Goal: Information Seeking & Learning: Learn about a topic

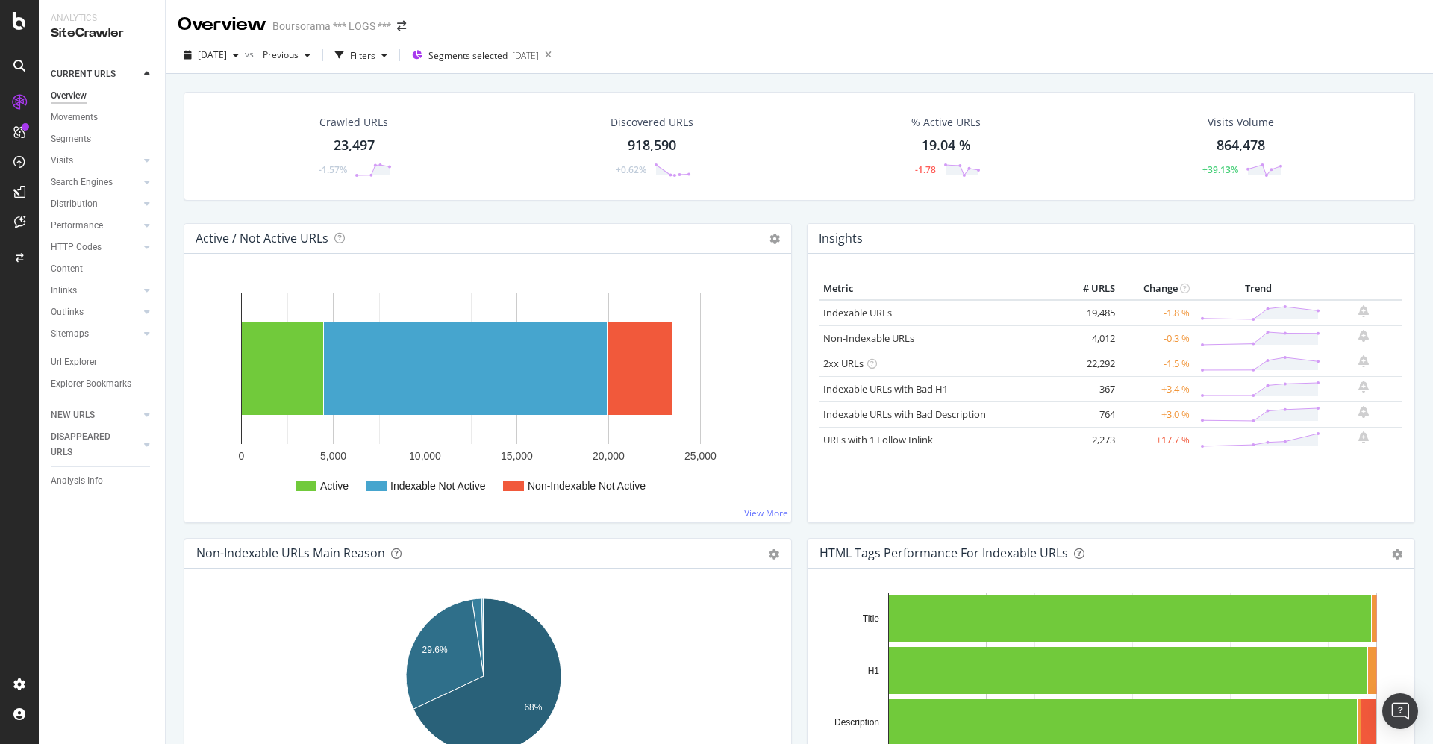
drag, startPoint x: 0, startPoint y: 0, endPoint x: 16, endPoint y: 8, distance: 17.7
click at [16, 8] on div at bounding box center [19, 372] width 39 height 744
click at [23, 20] on icon at bounding box center [19, 21] width 13 height 18
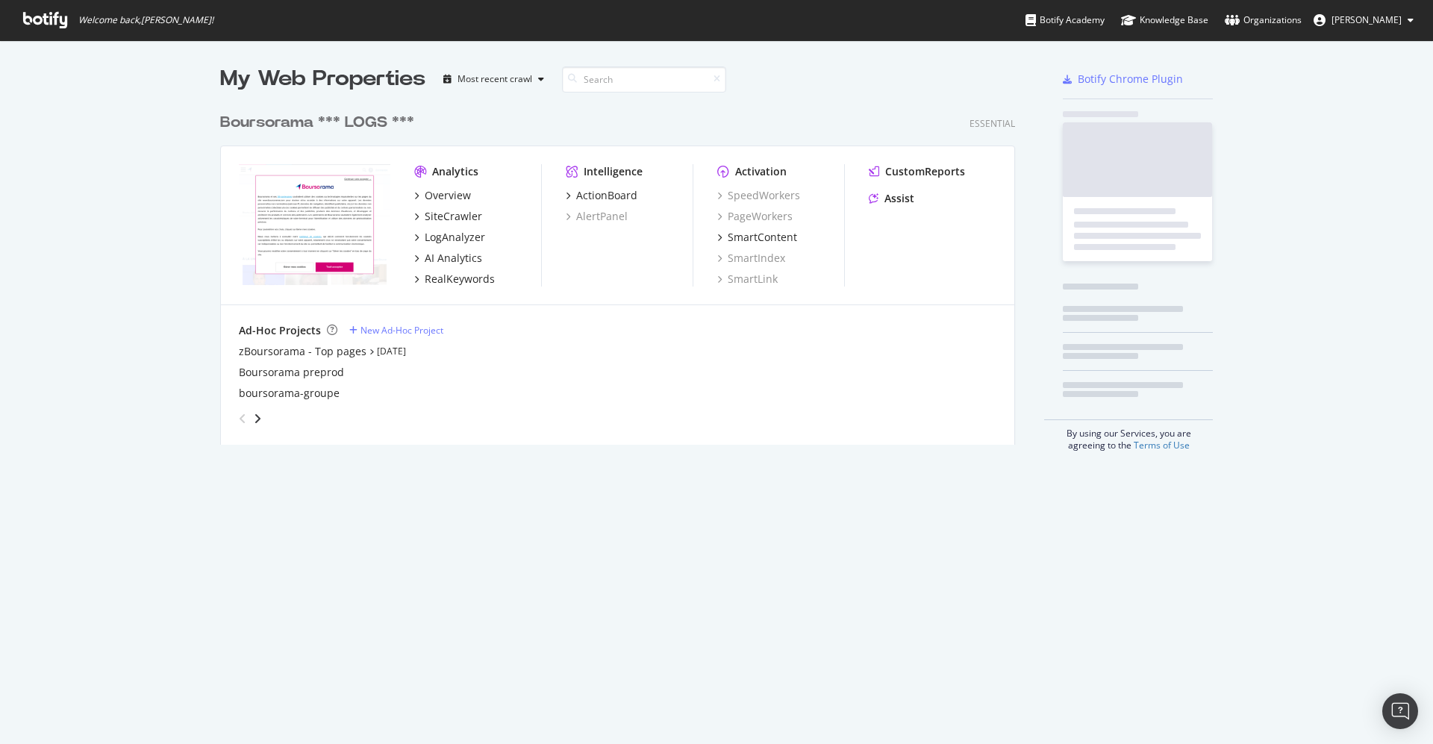
scroll to position [728, 1400]
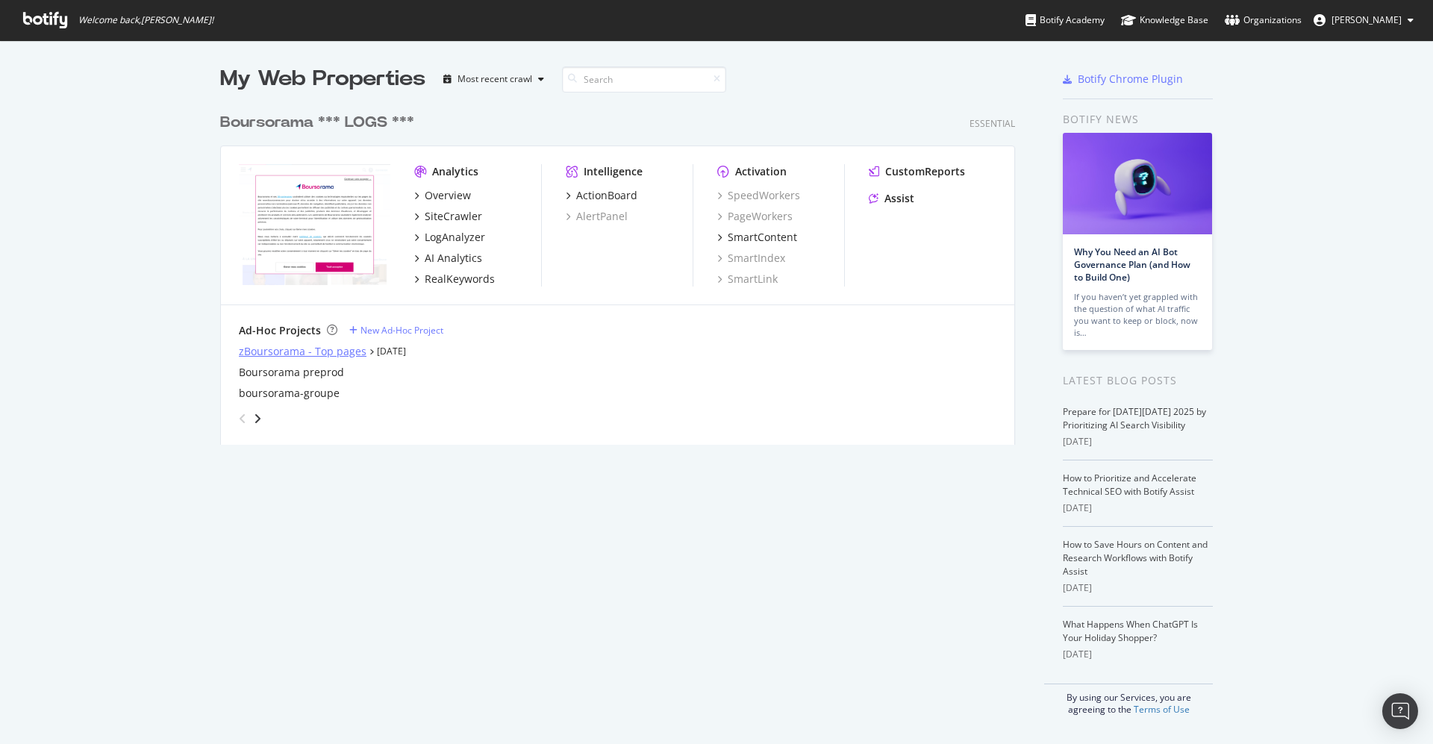
click at [261, 354] on div "zBoursorama - Top pages" at bounding box center [303, 351] width 128 height 15
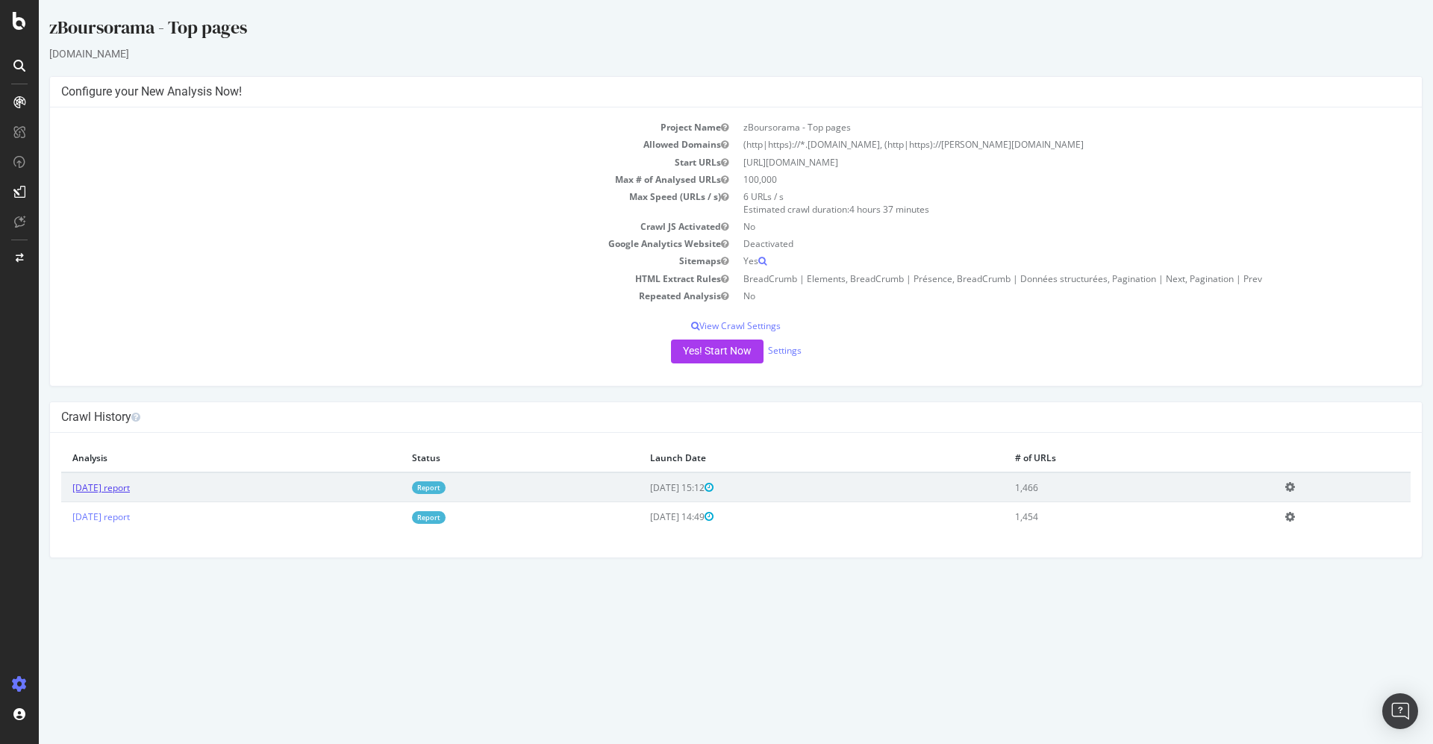
click at [102, 482] on link "[DATE] report" at bounding box center [100, 488] width 57 height 13
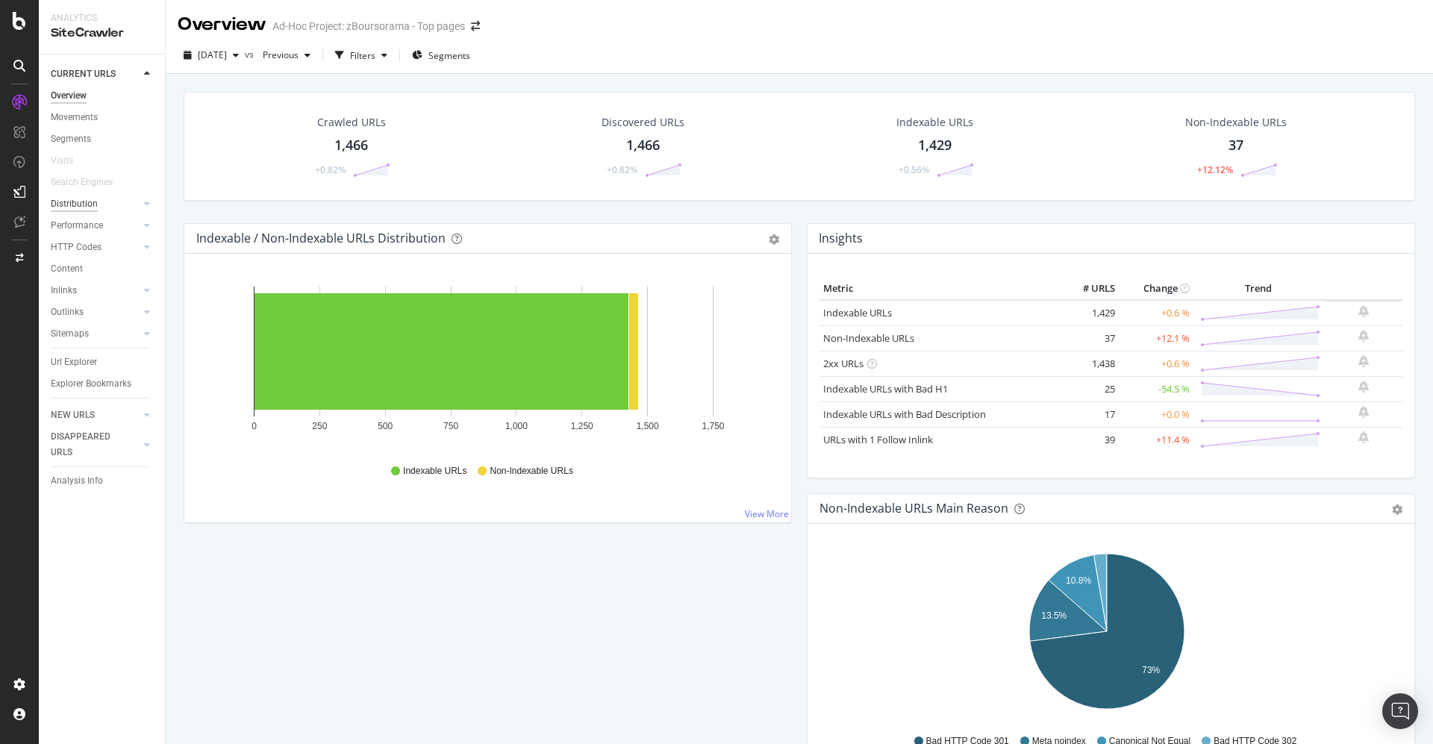
click at [92, 200] on div "Distribution" at bounding box center [74, 204] width 47 height 16
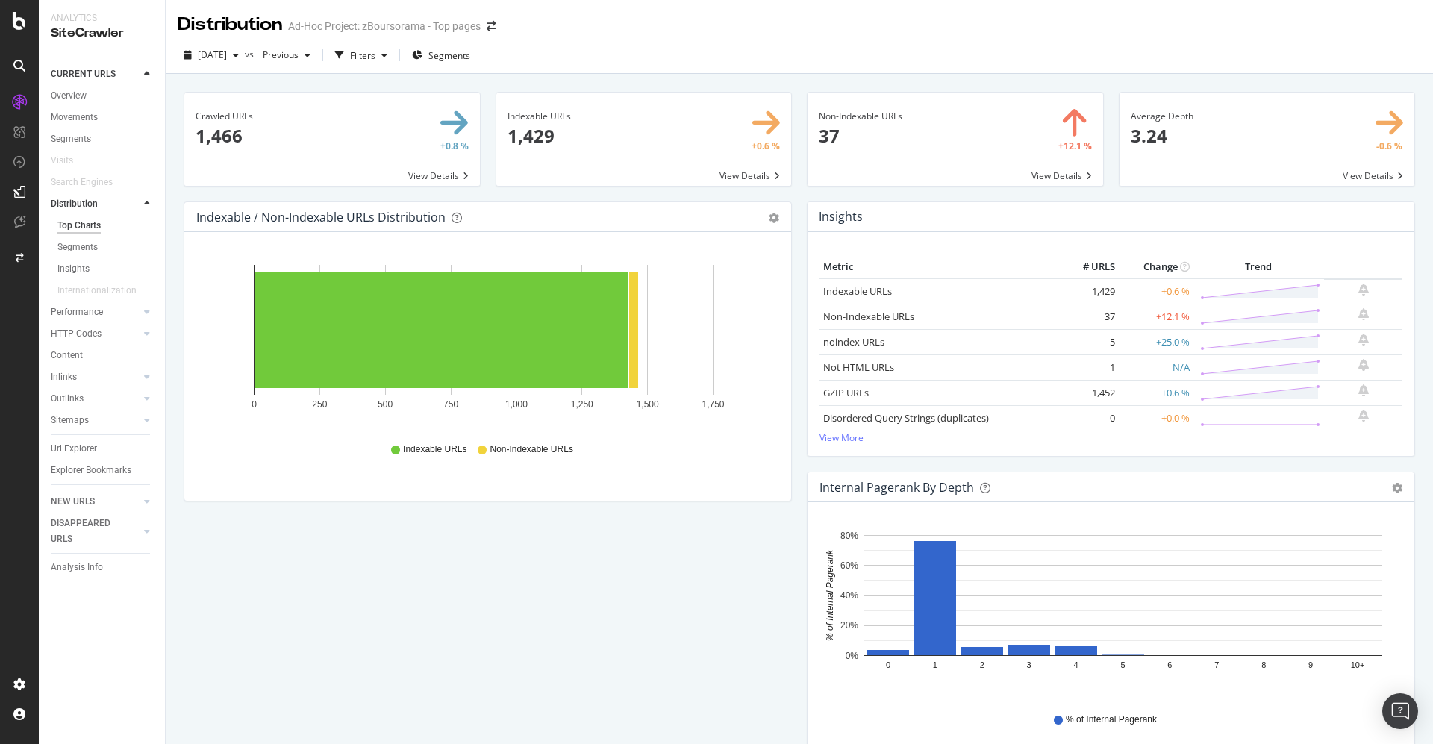
click at [74, 353] on div "Content" at bounding box center [67, 356] width 32 height 16
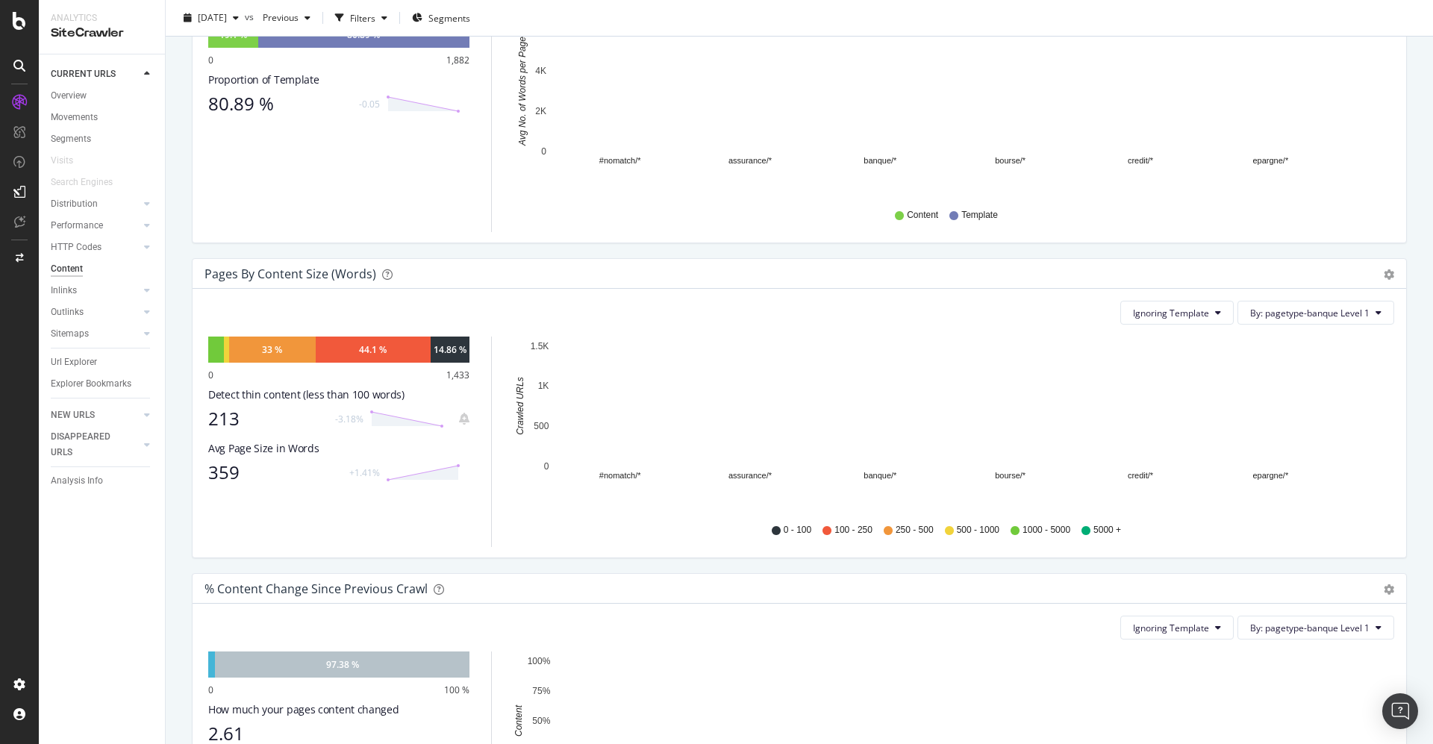
scroll to position [112, 0]
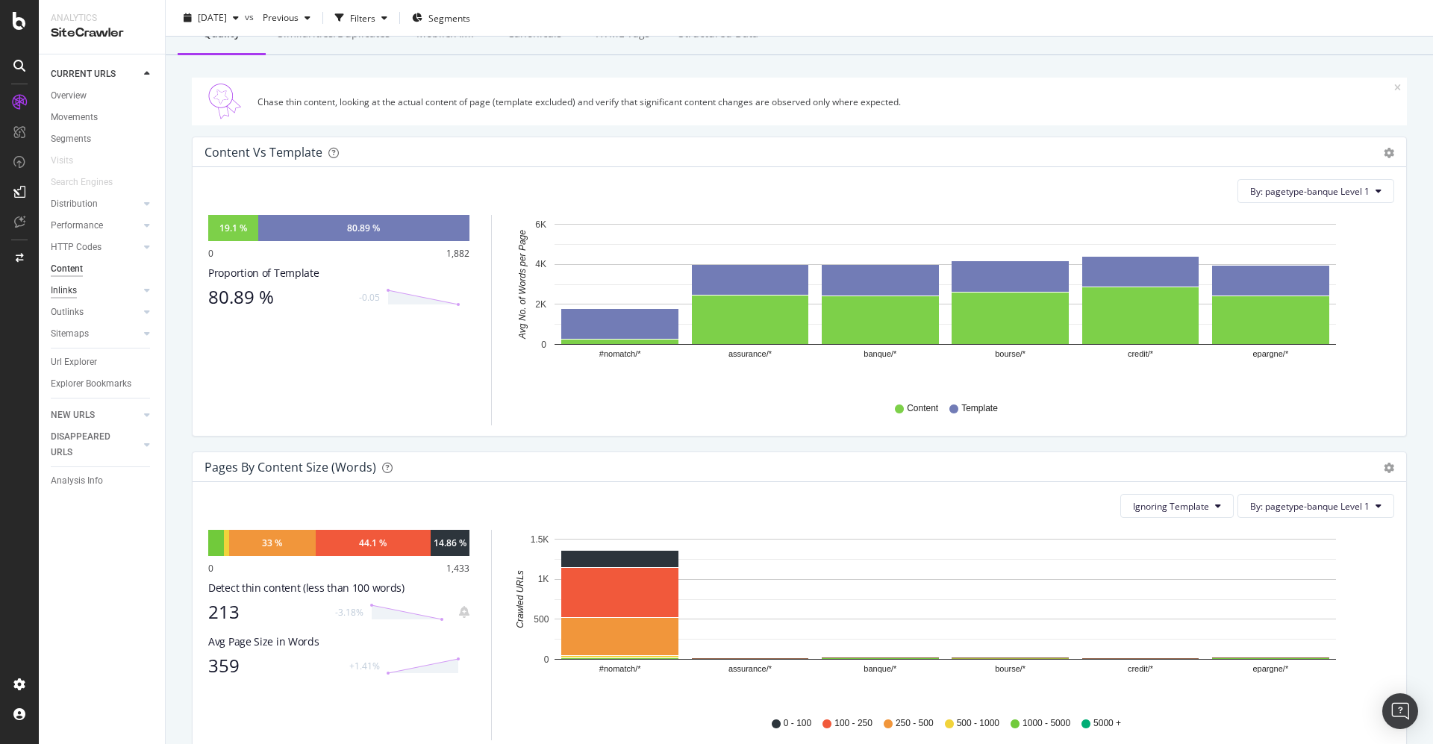
click at [55, 285] on div "Inlinks" at bounding box center [64, 291] width 26 height 16
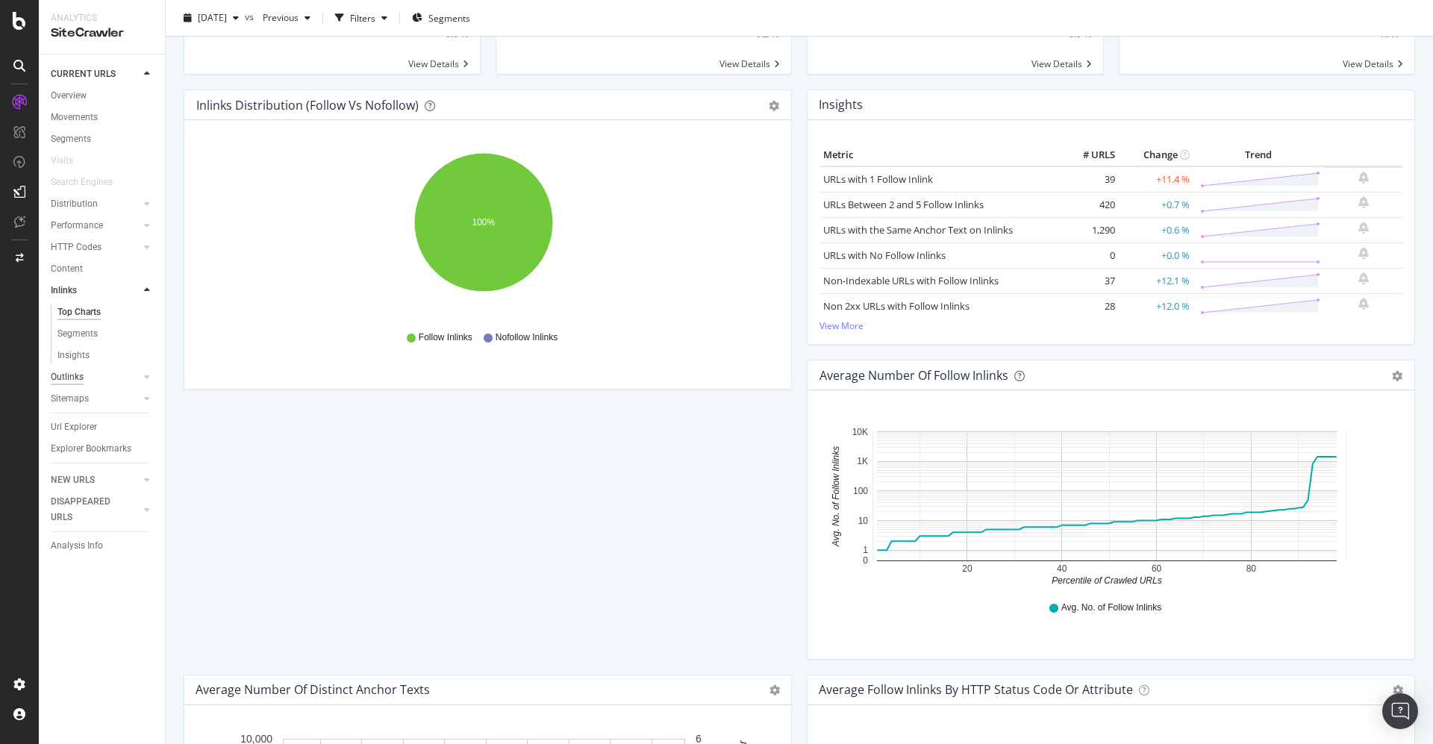
click at [64, 373] on div "Outlinks" at bounding box center [67, 378] width 33 height 16
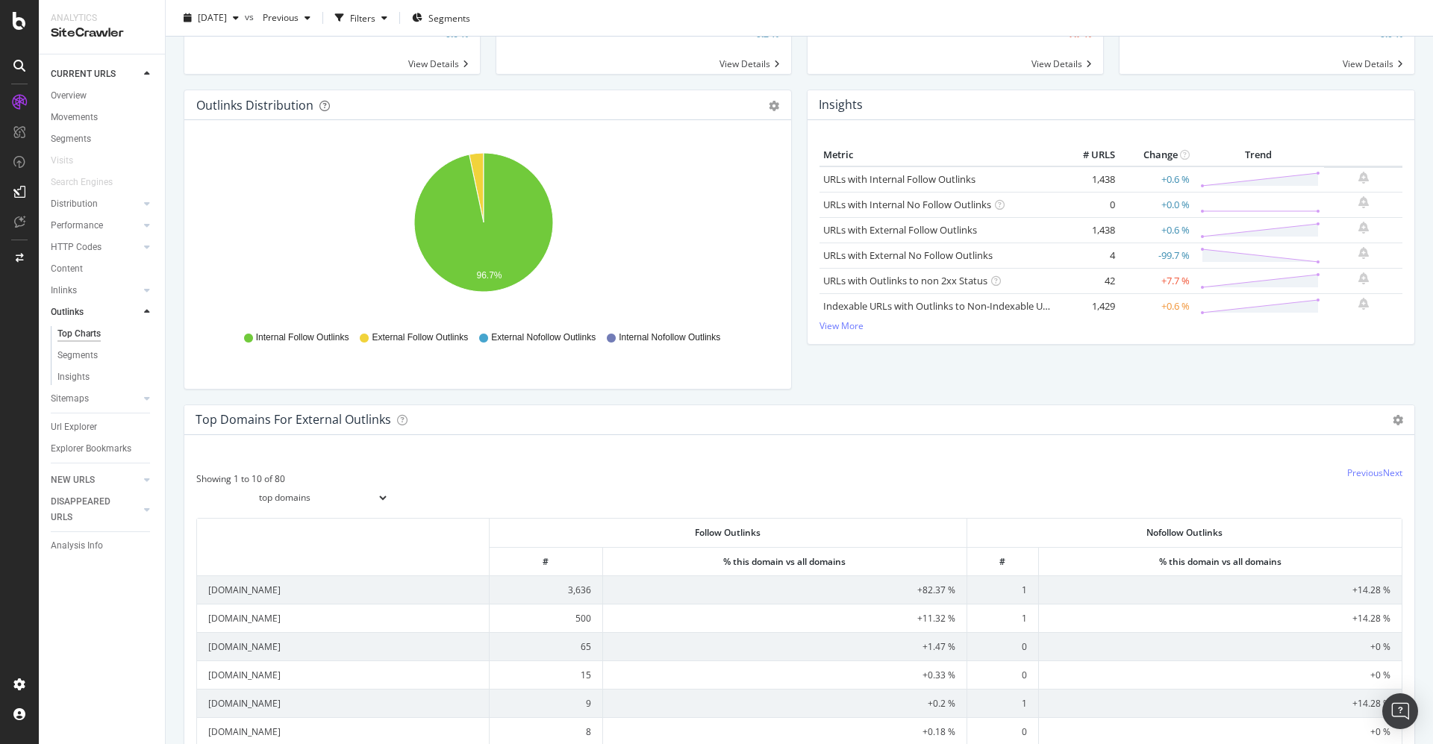
click at [49, 475] on div "CURRENT URLS Overview Movements Segments Visits Search Engines Distribution Top…" at bounding box center [102, 399] width 126 height 690
click at [70, 476] on div "NEW URLS" at bounding box center [73, 481] width 44 height 16
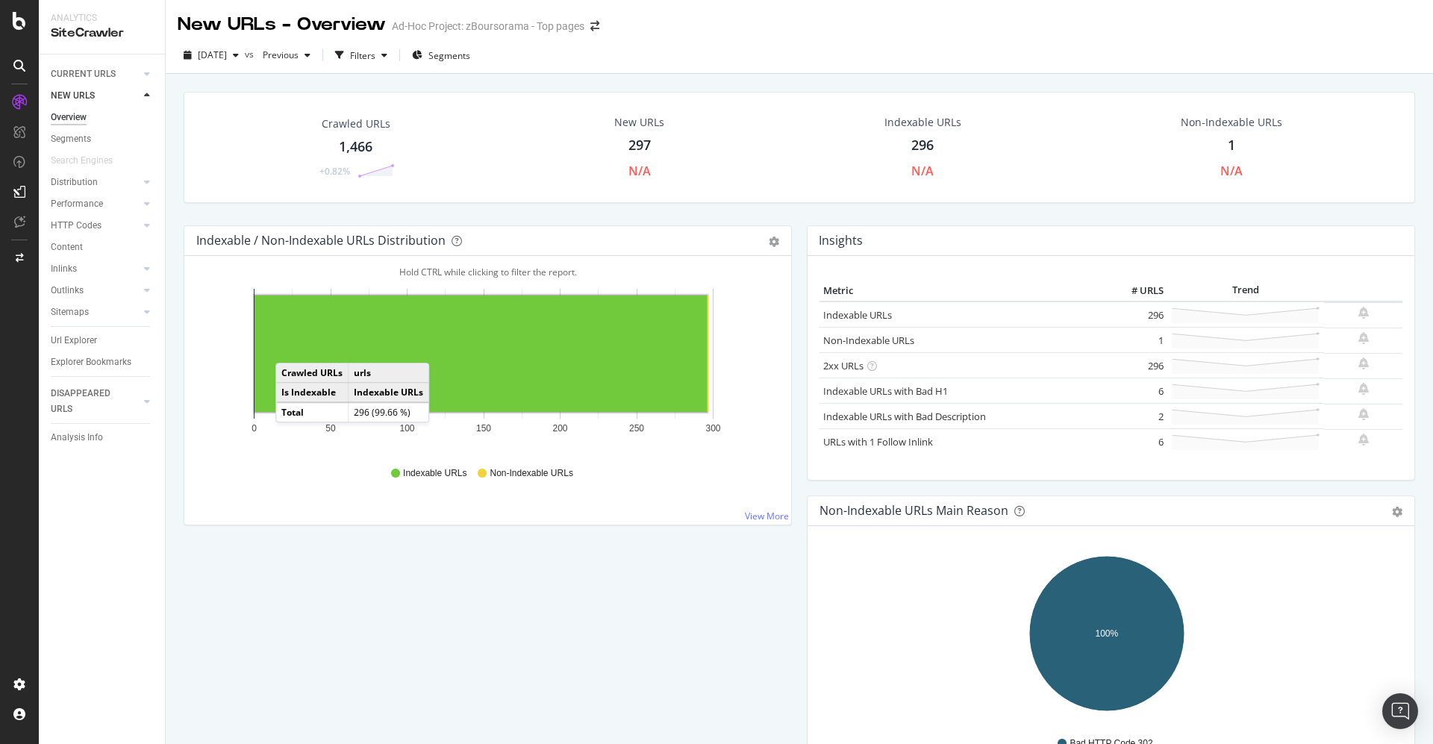
click at [74, 120] on div "Overview" at bounding box center [69, 118] width 36 height 16
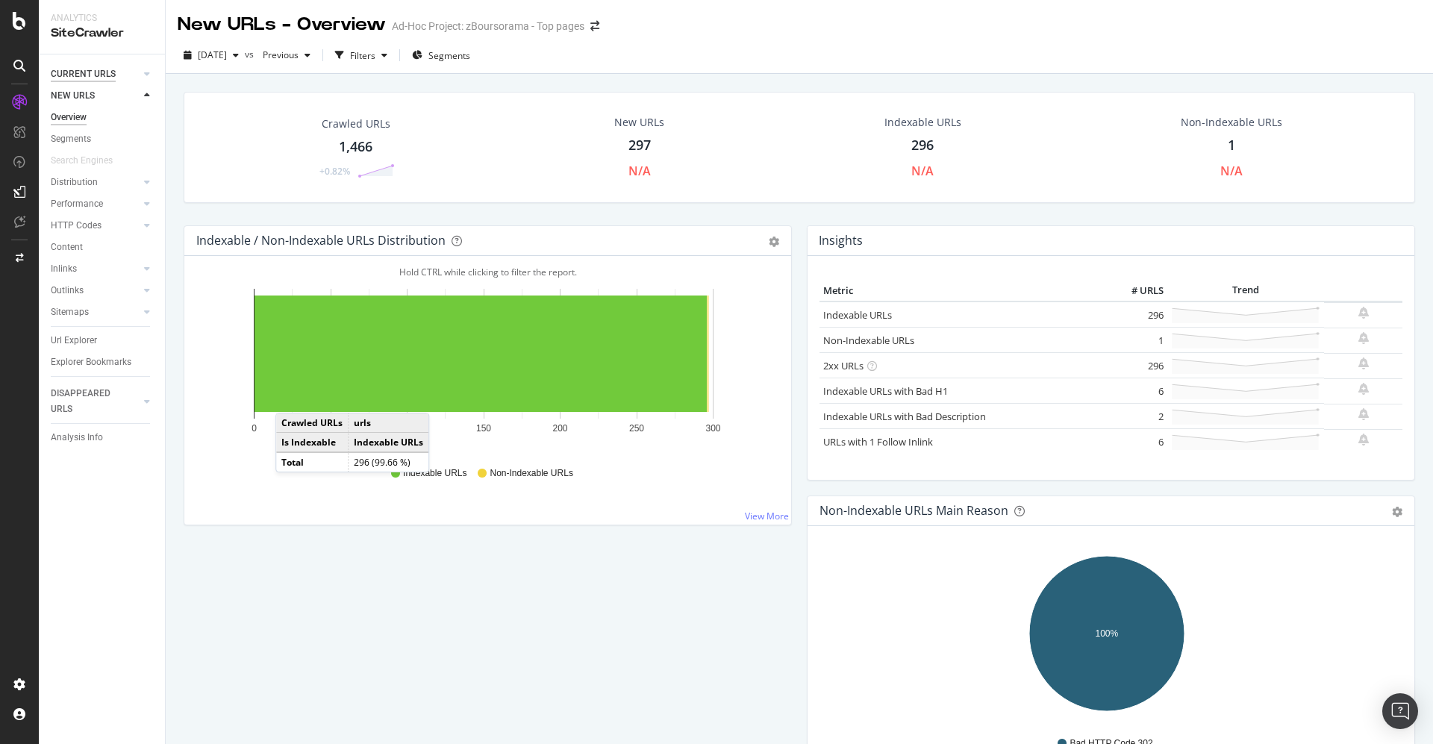
click at [83, 69] on div "CURRENT URLS" at bounding box center [83, 74] width 65 height 16
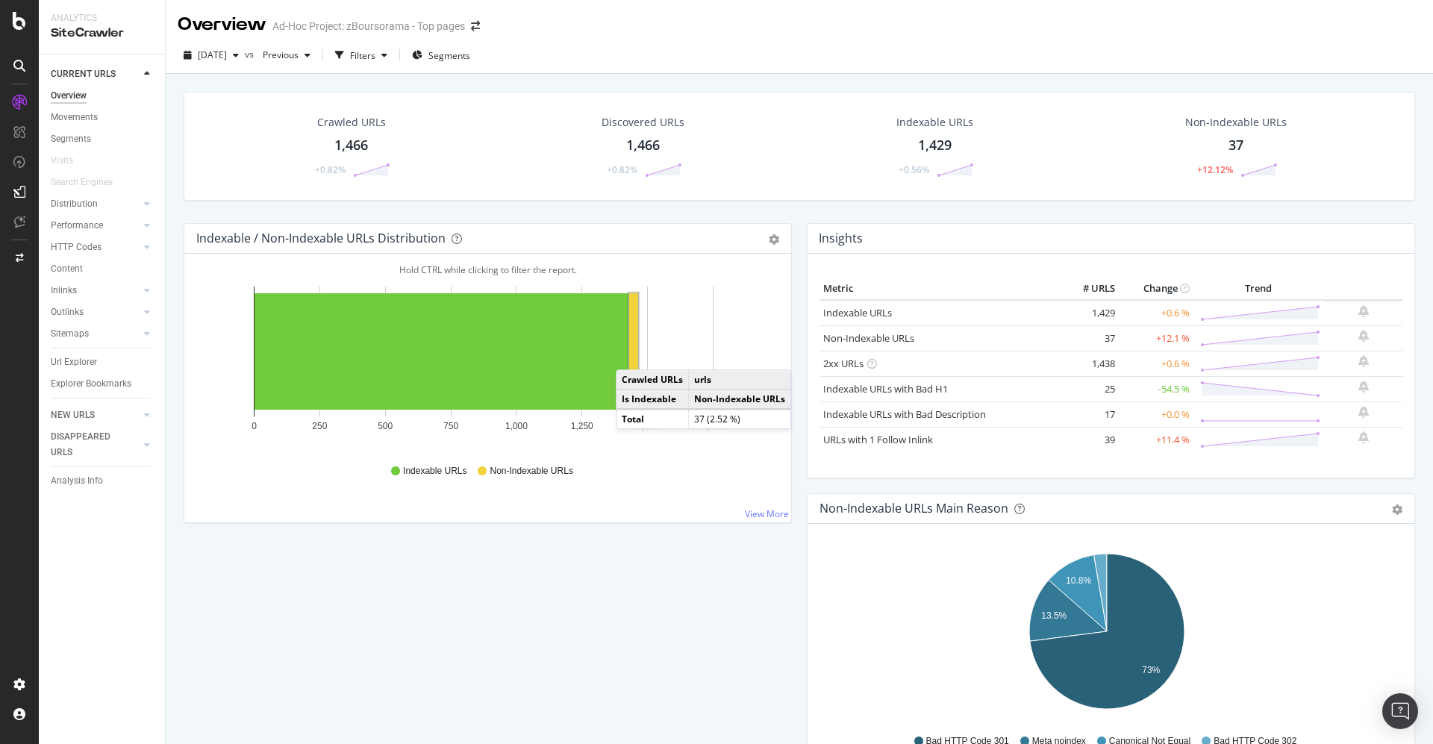
click at [631, 354] on rect "A chart." at bounding box center [633, 351] width 9 height 116
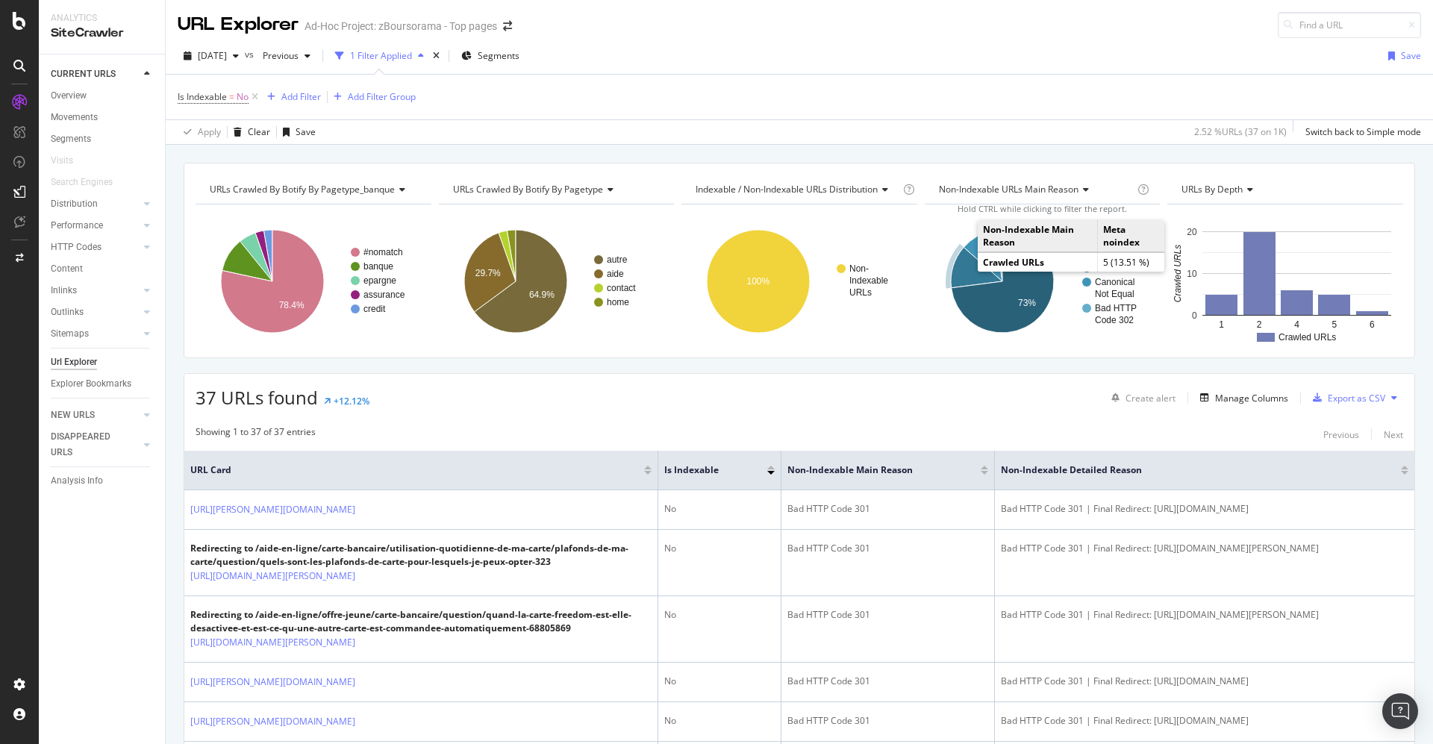
click at [959, 262] on icon "A chart." at bounding box center [977, 267] width 52 height 40
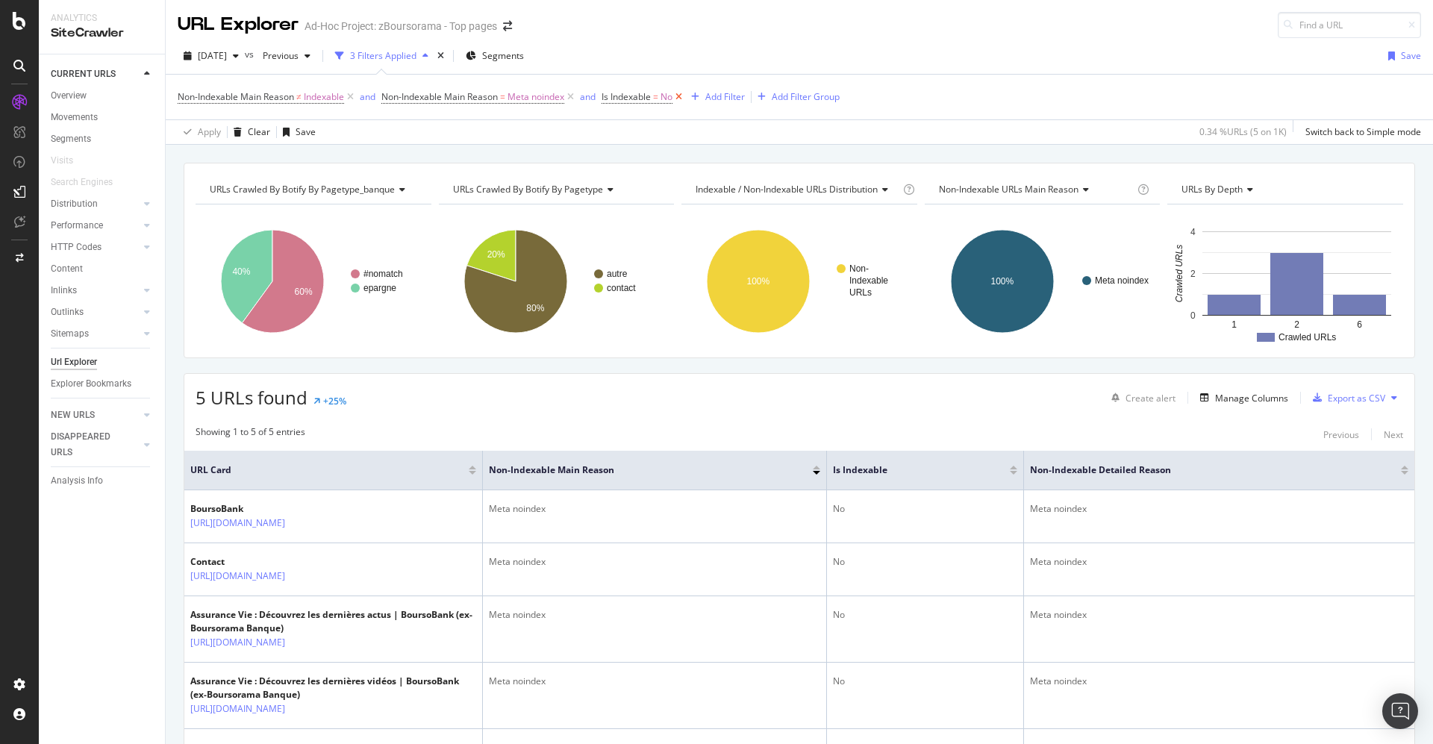
click at [685, 99] on icon at bounding box center [679, 97] width 13 height 15
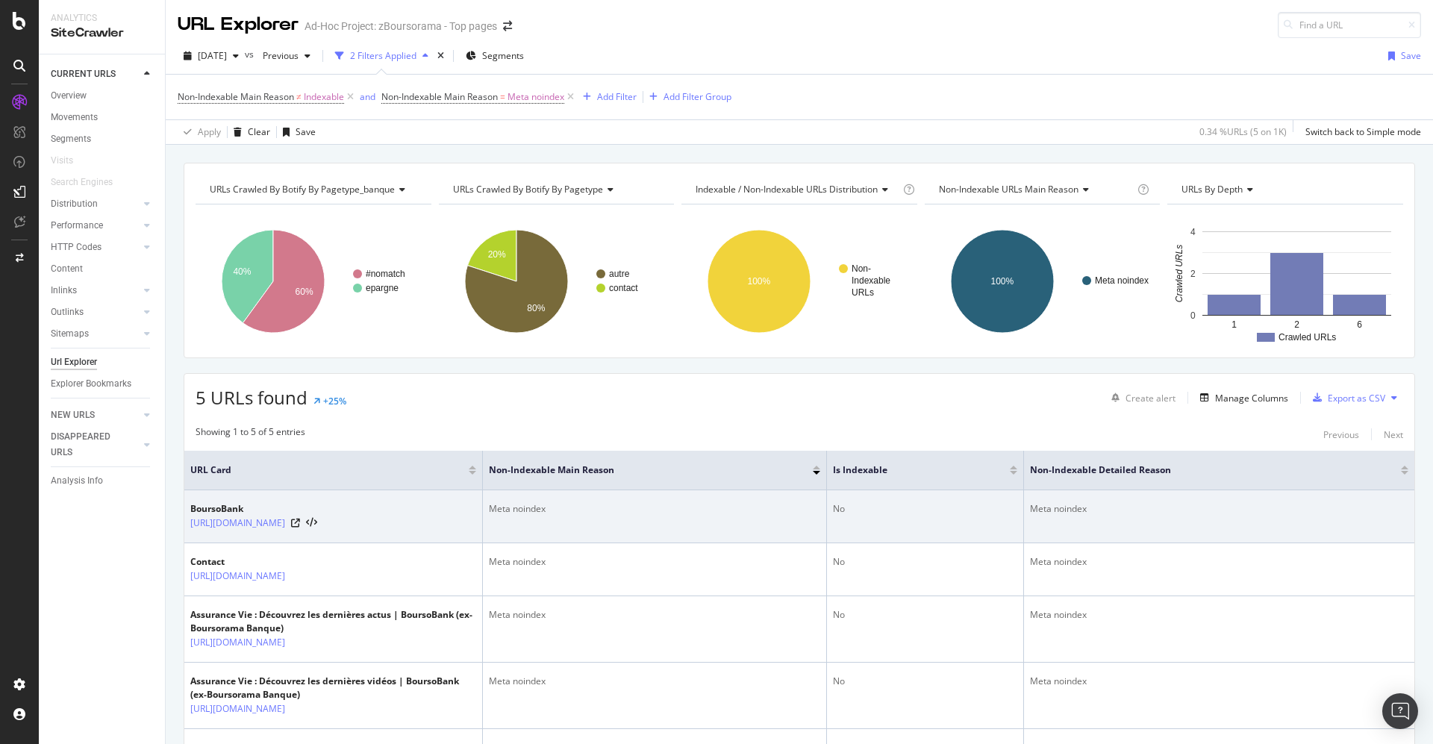
click at [1344, 519] on td "Meta noindex" at bounding box center [1219, 516] width 390 height 53
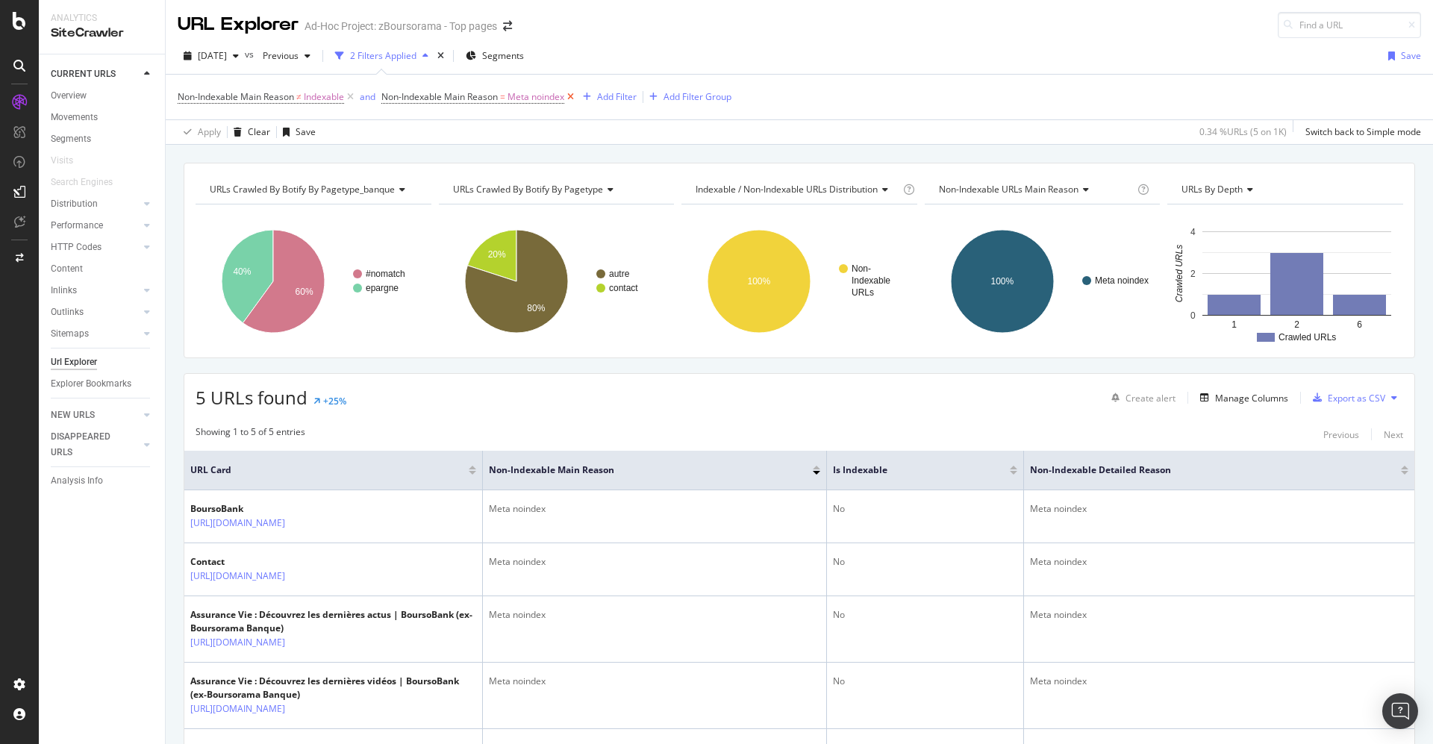
click at [577, 94] on icon at bounding box center [570, 97] width 13 height 15
